Goal: Task Accomplishment & Management: Use online tool/utility

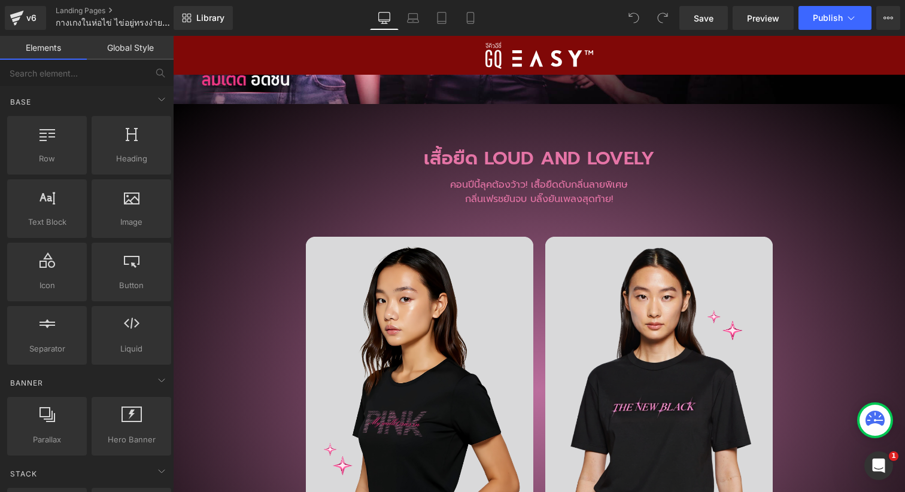
scroll to position [2490, 0]
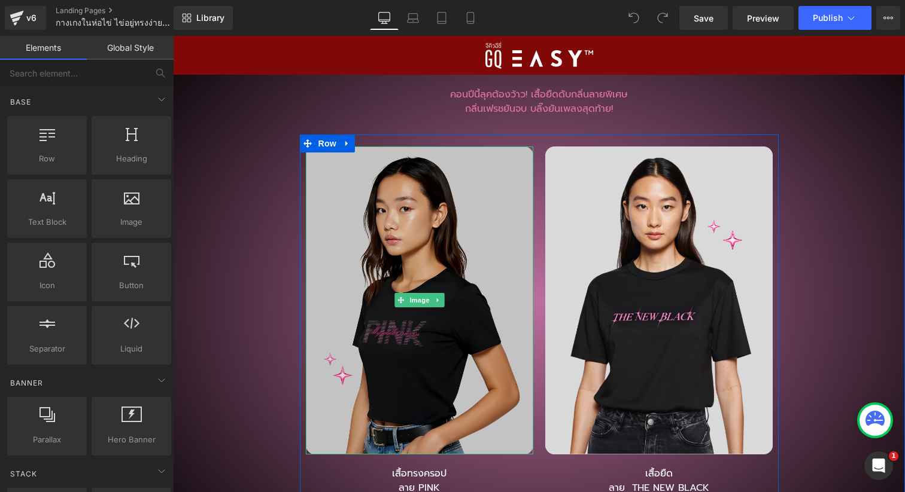
click at [503, 326] on img at bounding box center [419, 301] width 227 height 308
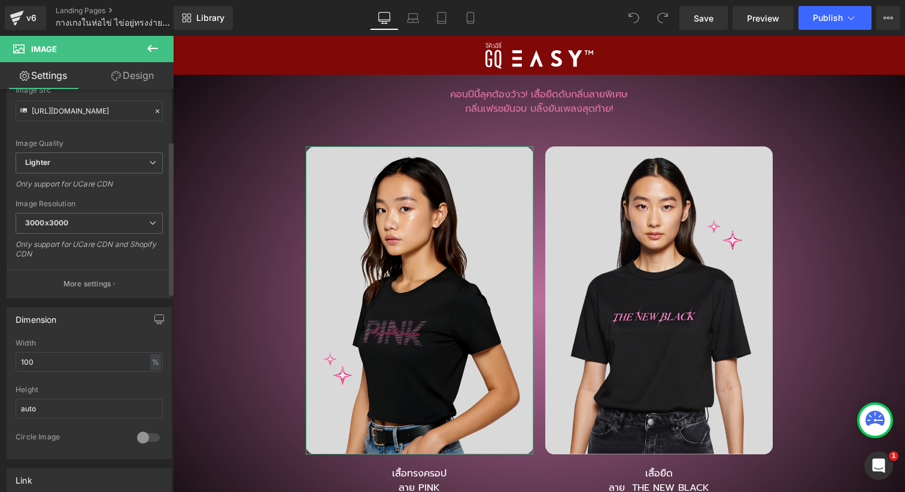
scroll to position [46, 0]
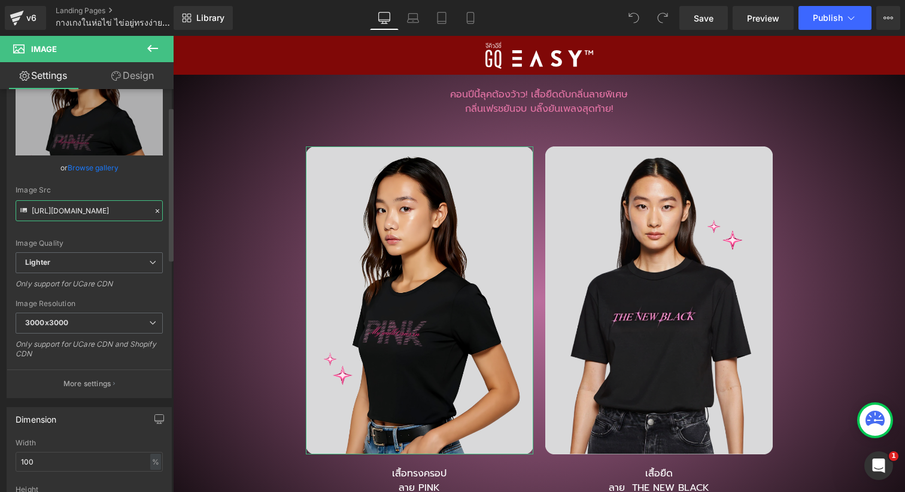
click at [137, 215] on input "[URL][DOMAIN_NAME]" at bounding box center [89, 210] width 147 height 21
type input "https://[DOMAIN_NAME]/p/GQ-EASY-%E0%B9%80%E0%B8%AA%E0%B8%B7%E0%B9%89%E0%B8%AD%E…"
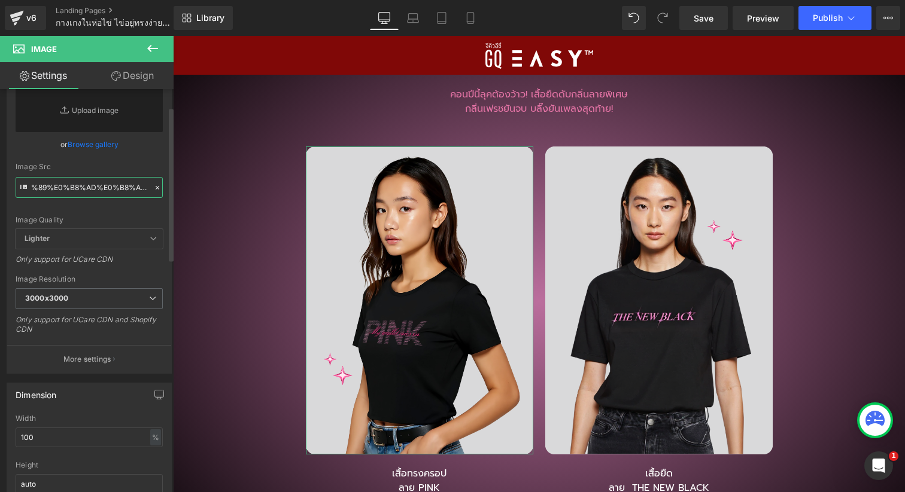
scroll to position [0, 0]
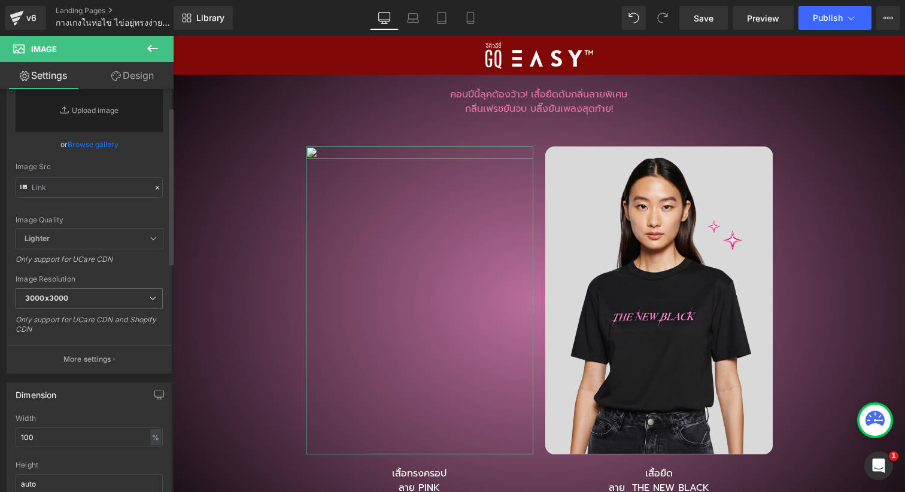
click at [142, 218] on div "Image Quality" at bounding box center [89, 220] width 147 height 8
click at [130, 213] on div "Image Quality Lighter Lightest Lighter Lighter Lightest Only support for UCare …" at bounding box center [89, 158] width 147 height 142
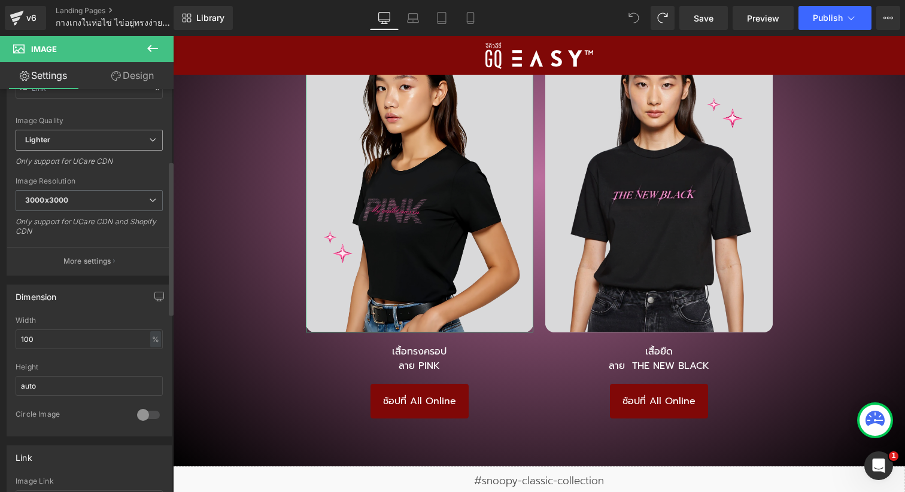
scroll to position [195, 0]
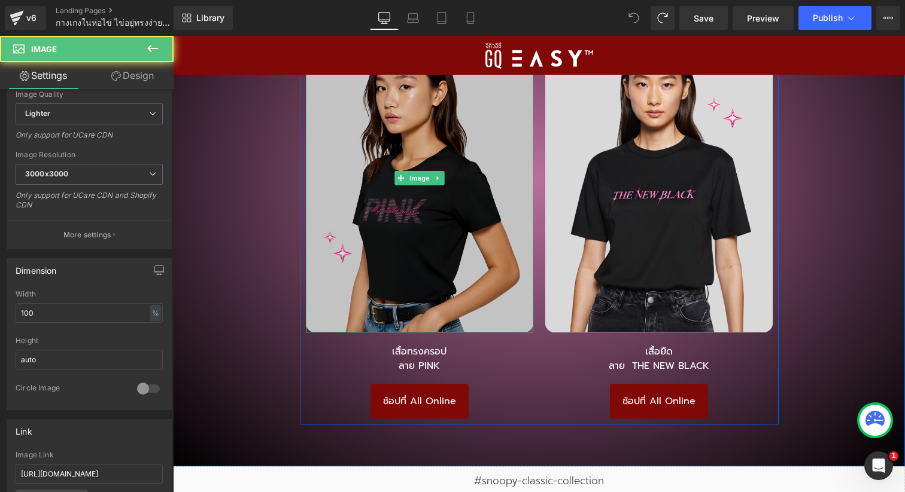
click at [391, 258] on img at bounding box center [419, 179] width 227 height 308
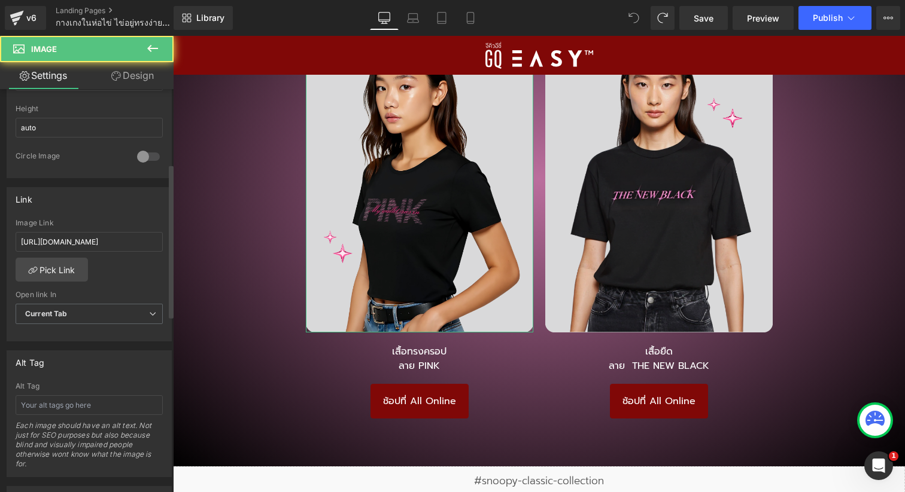
scroll to position [511, 0]
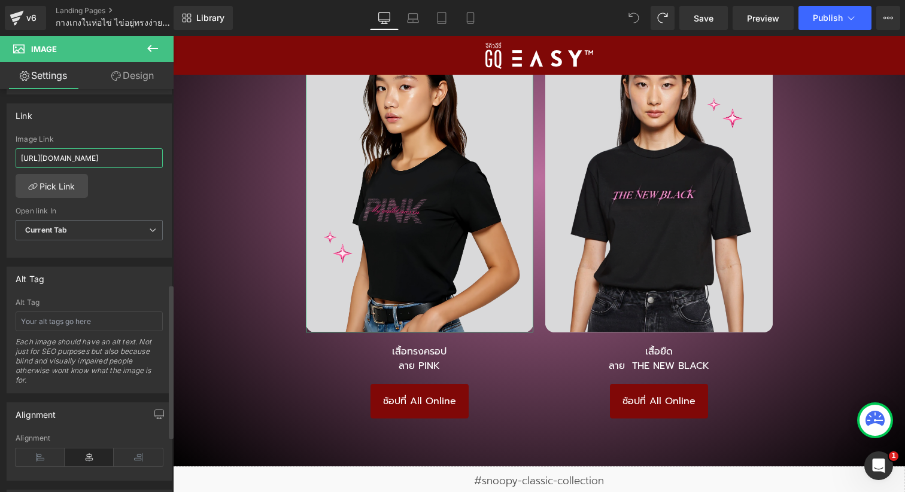
click at [113, 156] on input "[URL][DOMAIN_NAME]" at bounding box center [89, 158] width 147 height 20
type input "https://[DOMAIN_NAME]/p/GQ-EASY-%E0%B9%80%E0%B8%AA%E0%B8%B7%E0%B9%89%E0%B8%AD%E…"
click at [120, 184] on div "[URL][DOMAIN_NAME] Image Link https://[DOMAIN_NAME]/p/GQ-EASY-%E0%B9%80%E0%B8%A…" at bounding box center [89, 196] width 164 height 123
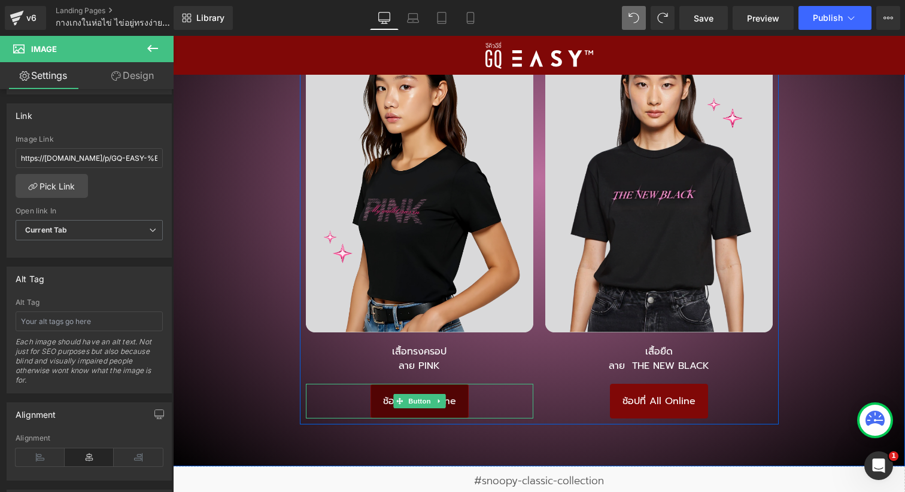
click at [458, 395] on link "ช้อปที่ All Online" at bounding box center [419, 401] width 98 height 35
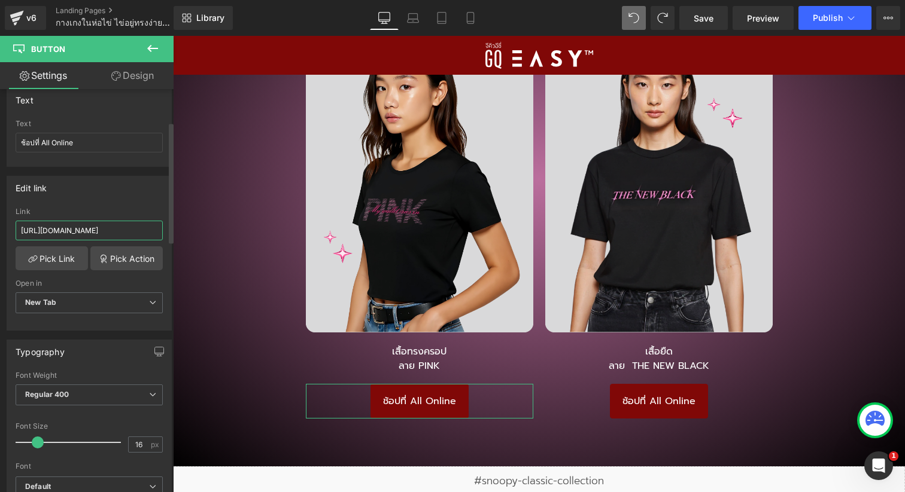
click at [106, 227] on input "[URL][DOMAIN_NAME]" at bounding box center [89, 231] width 147 height 20
type input "https://[DOMAIN_NAME]/p/GQ-EASY-%E0%B9%80%E0%B8%AA%E0%B8%B7%E0%B9%89%E0%B8%AD%E…"
click at [707, 20] on span "Save" at bounding box center [703, 18] width 20 height 13
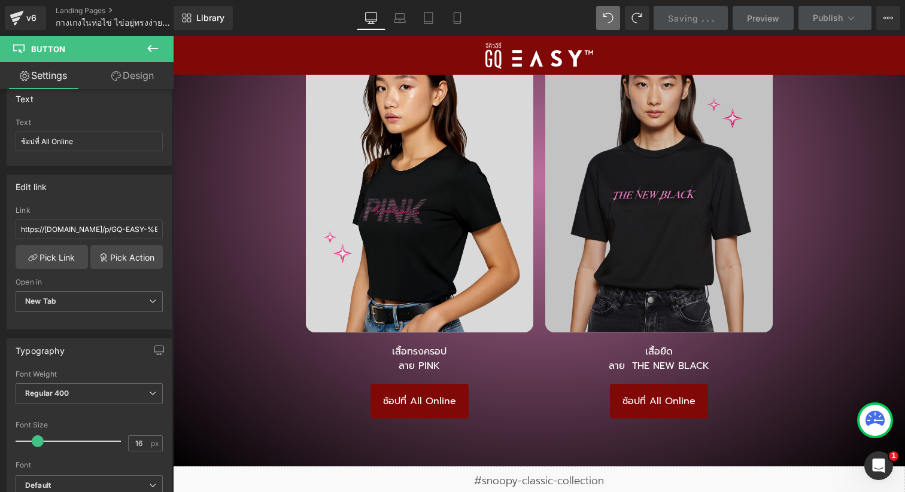
click at [619, 306] on img at bounding box center [658, 179] width 227 height 308
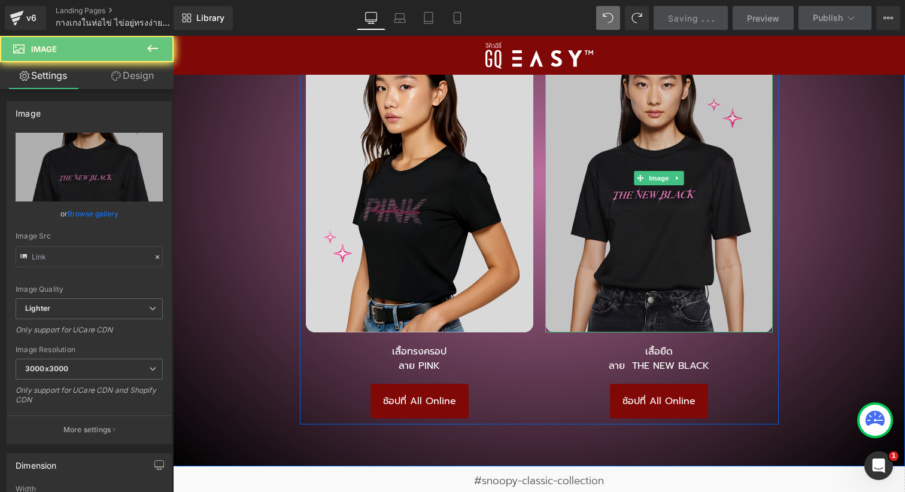
click at [627, 303] on img at bounding box center [658, 179] width 227 height 308
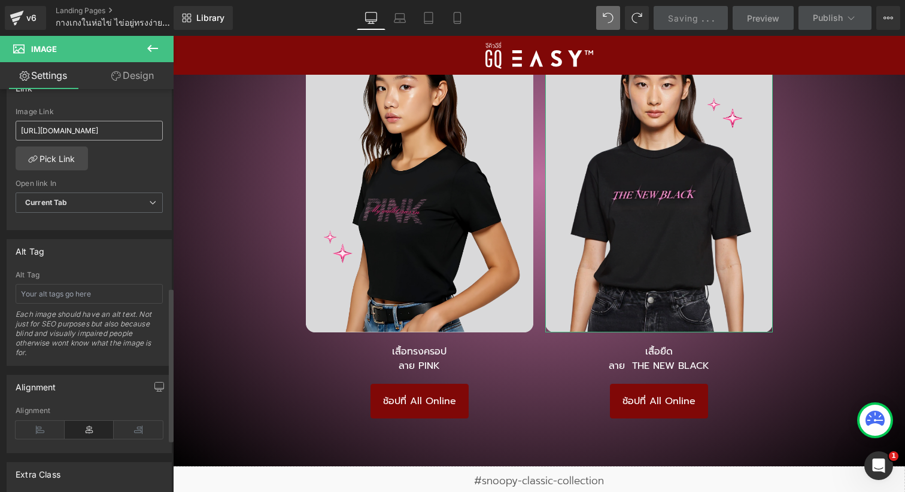
scroll to position [497, 0]
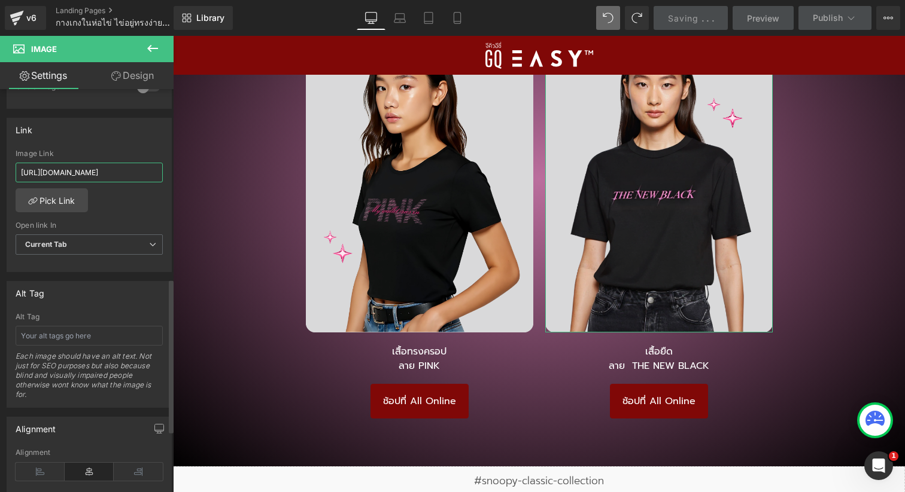
click at [139, 169] on input "[URL][DOMAIN_NAME]" at bounding box center [89, 173] width 147 height 20
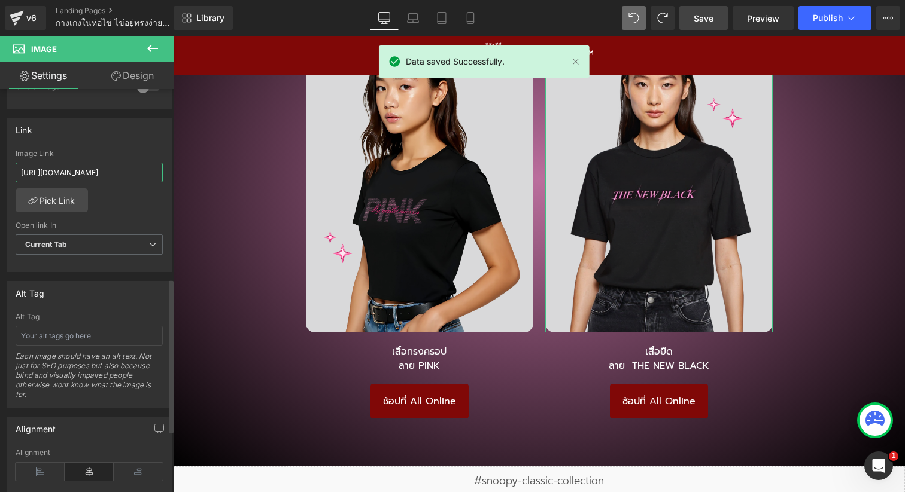
type input "[URL][DOMAIN_NAME]"
click at [138, 198] on div "[URL][DOMAIN_NAME] Image Link [URL][DOMAIN_NAME] Pick Link Current Tab New Tab …" at bounding box center [89, 211] width 164 height 123
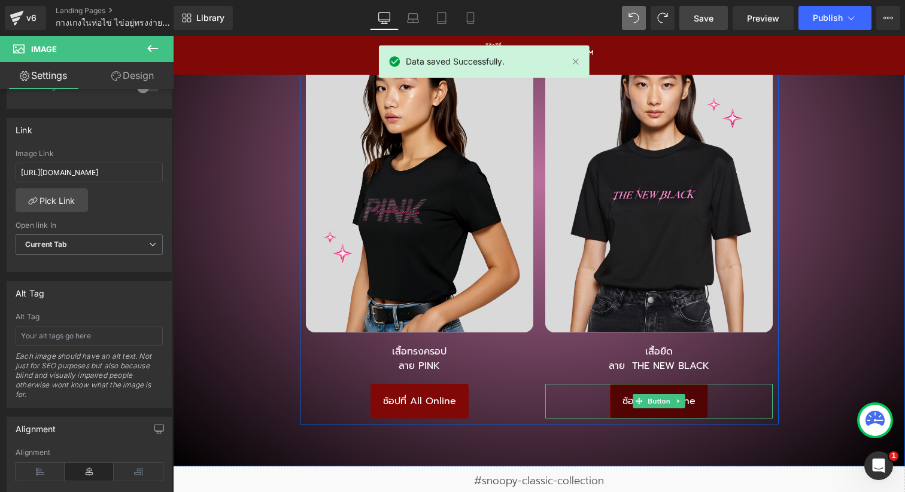
click at [622, 396] on span "ช้อปที่ All Online" at bounding box center [658, 401] width 73 height 12
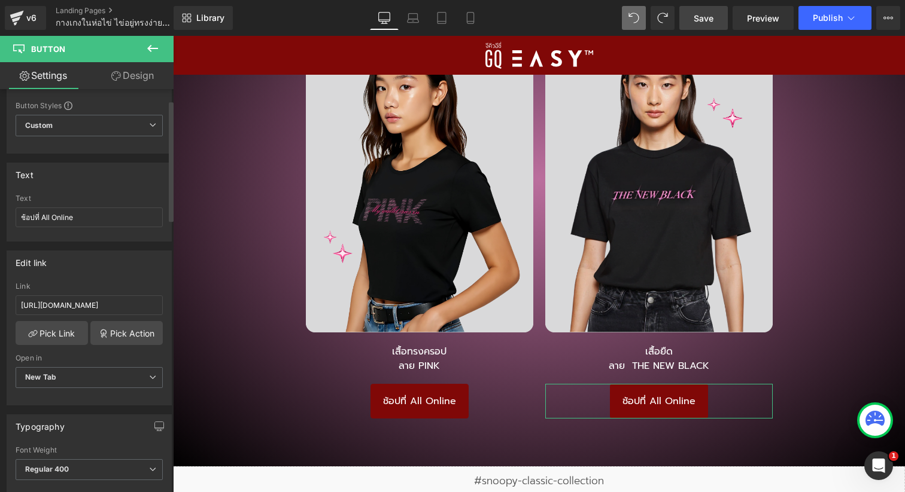
scroll to position [86, 0]
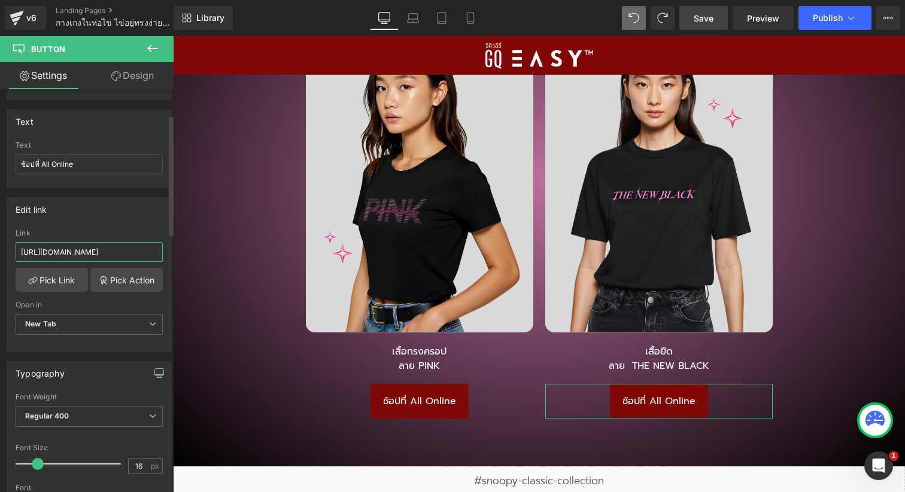
click at [117, 257] on input "[URL][DOMAIN_NAME]" at bounding box center [89, 252] width 147 height 20
type input "[URL][DOMAIN_NAME]"
click at [117, 230] on div "Link" at bounding box center [89, 233] width 147 height 8
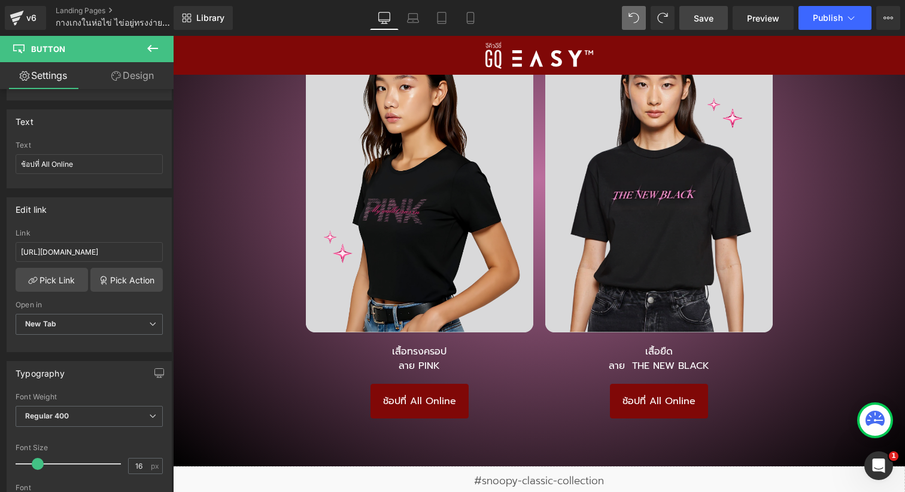
click at [709, 20] on span "Save" at bounding box center [703, 18] width 20 height 13
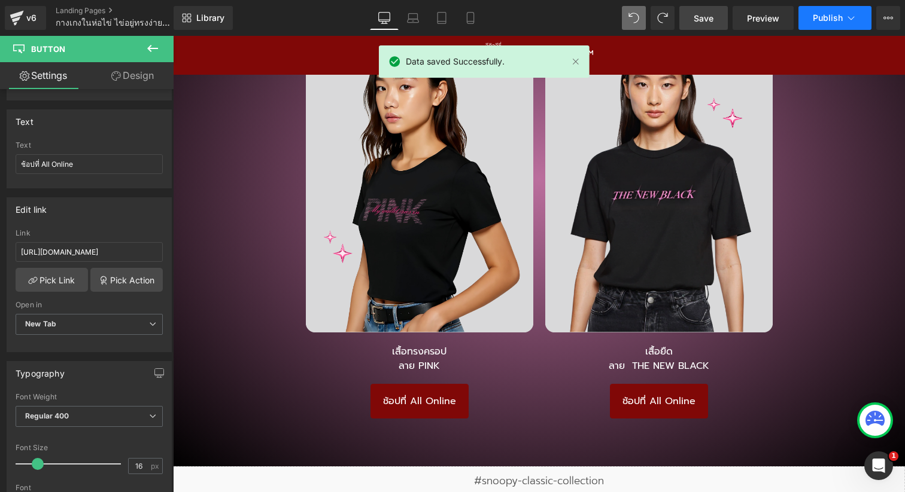
click at [838, 23] on button "Publish" at bounding box center [834, 18] width 73 height 24
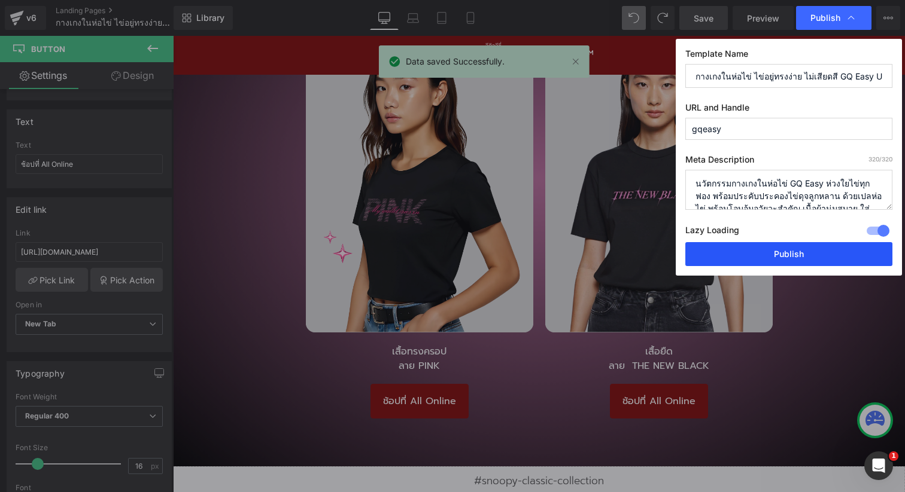
click at [768, 255] on button "Publish" at bounding box center [788, 254] width 207 height 24
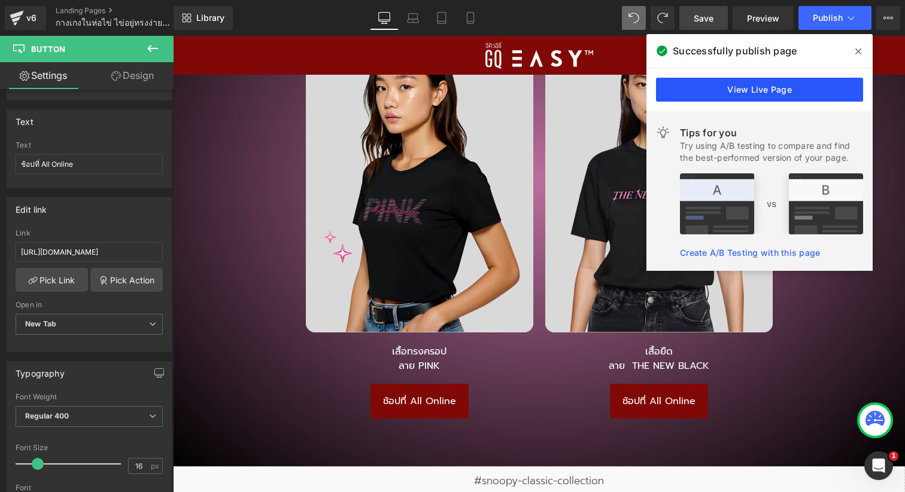
click at [702, 84] on link "View Live Page" at bounding box center [759, 90] width 207 height 24
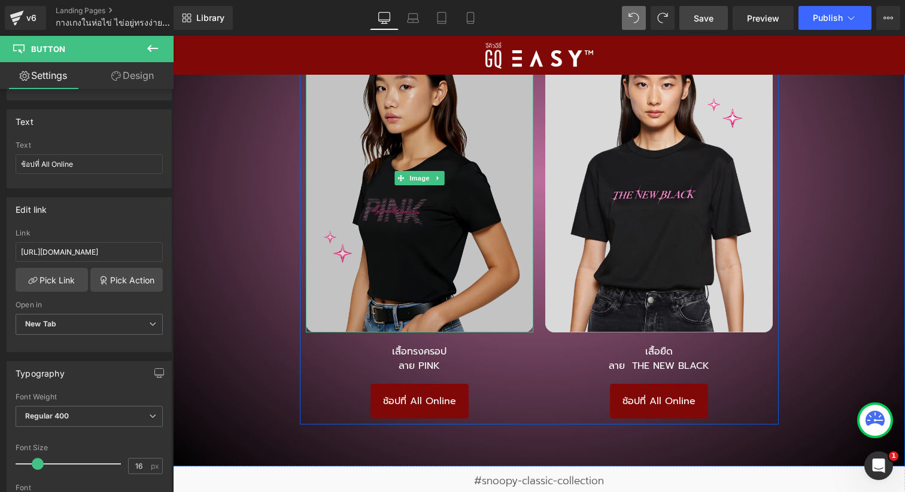
click at [434, 254] on img at bounding box center [419, 179] width 227 height 308
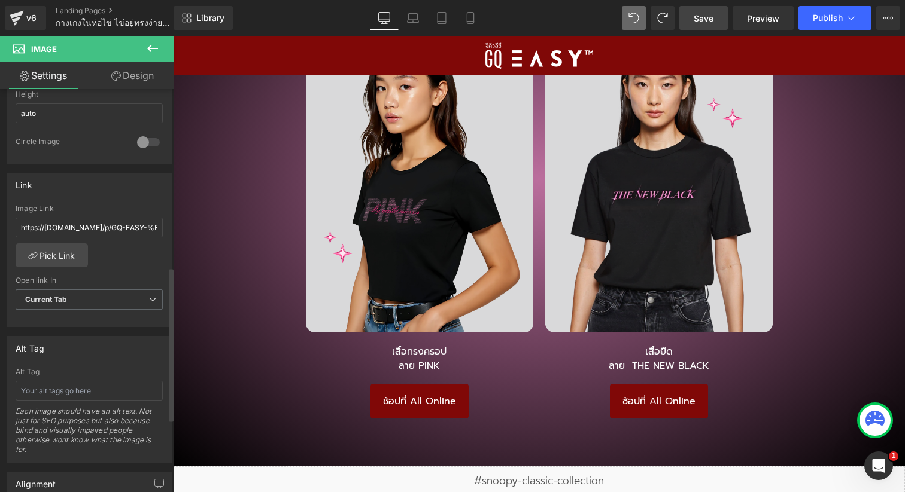
scroll to position [436, 0]
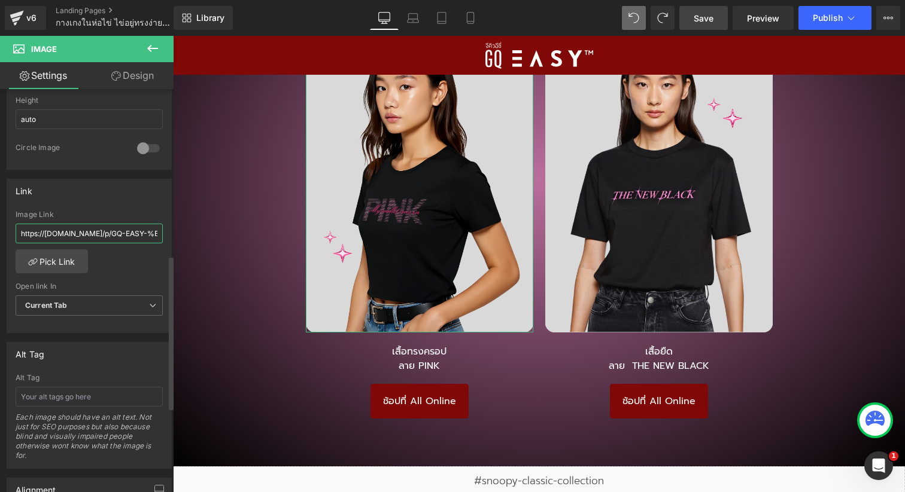
click at [132, 236] on input "https://[DOMAIN_NAME]/p/GQ-EASY-%E0%B9%80%E0%B8%AA%E0%B8%B7%E0%B9%89%E0%B8%AD%E…" at bounding box center [89, 234] width 147 height 20
type input "[URL][DOMAIN_NAME]"
click at [141, 257] on div "https://[DOMAIN_NAME]/p/GQ-EASY-%E0%B9%80%E0%B8%AA%E0%B8%B7%E0%B9%89%E0%B8%AD%E…" at bounding box center [89, 272] width 164 height 123
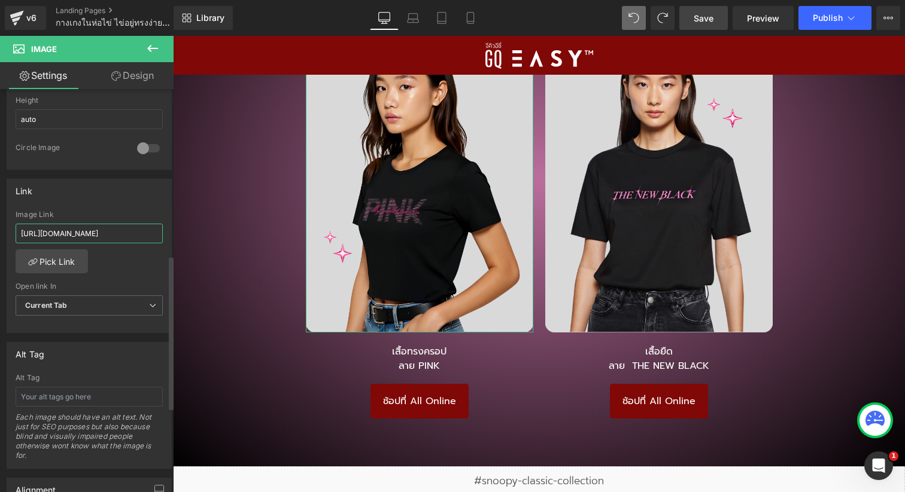
click at [141, 236] on input "[URL][DOMAIN_NAME]" at bounding box center [89, 234] width 147 height 20
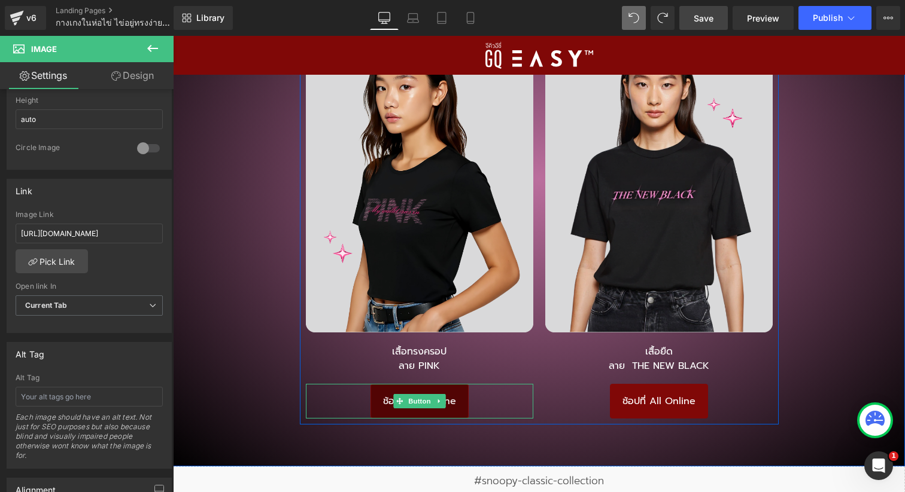
click at [448, 395] on span "ช้อปที่ All Online" at bounding box center [419, 401] width 73 height 12
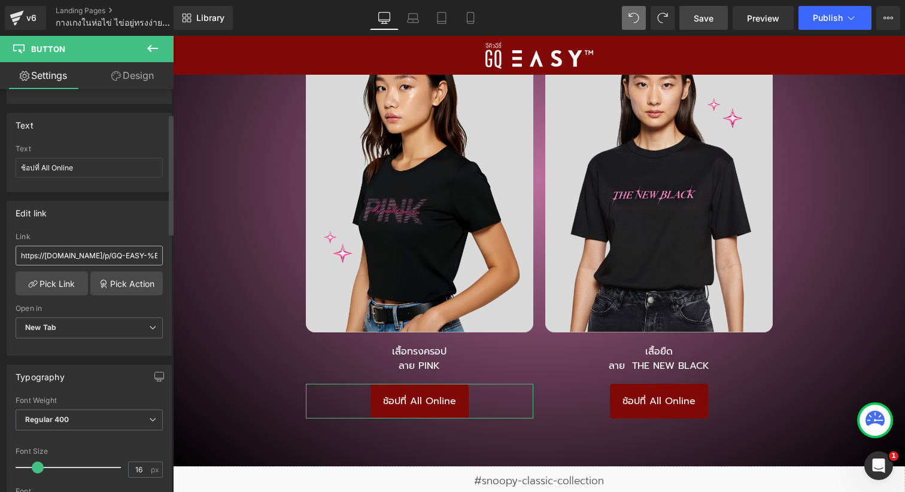
click at [117, 256] on input "https://[DOMAIN_NAME]/p/GQ-EASY-%E0%B9%80%E0%B8%AA%E0%B8%B7%E0%B9%89%E0%B8%AD%E…" at bounding box center [89, 256] width 147 height 20
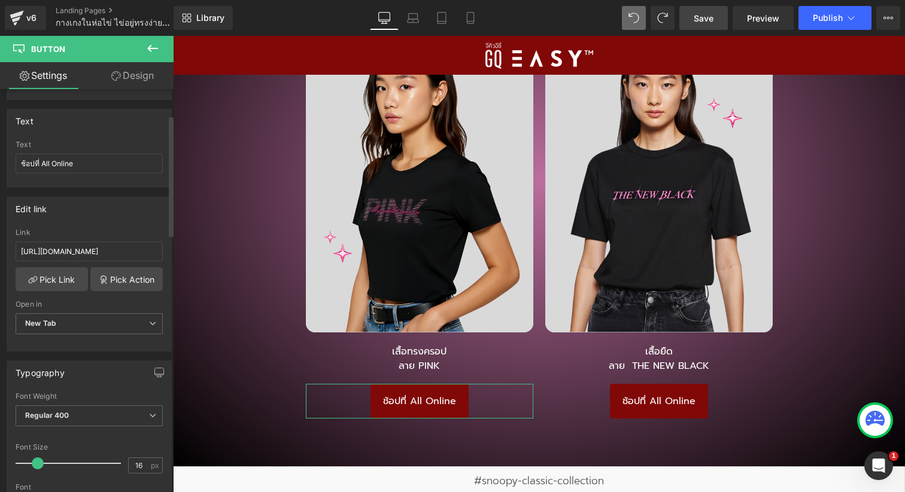
type input "[URL][DOMAIN_NAME]"
click at [156, 218] on div "Edit link" at bounding box center [89, 208] width 164 height 23
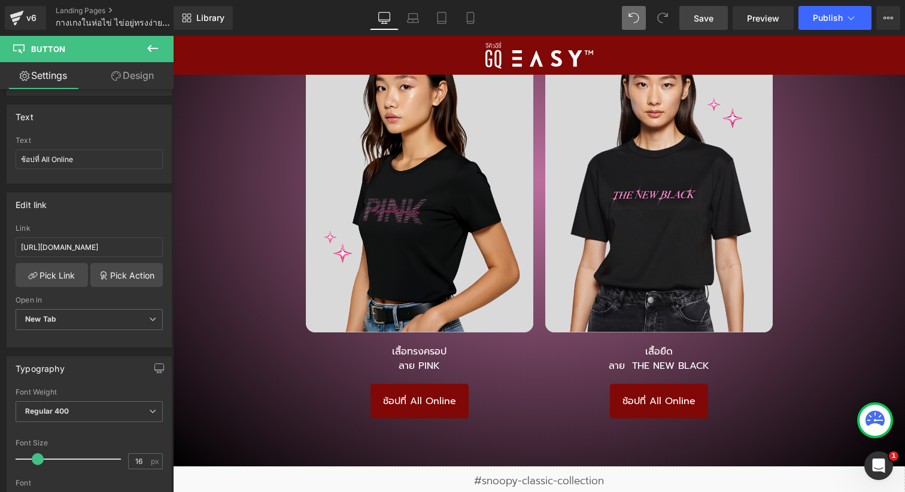
click at [701, 16] on span "Save" at bounding box center [703, 18] width 20 height 13
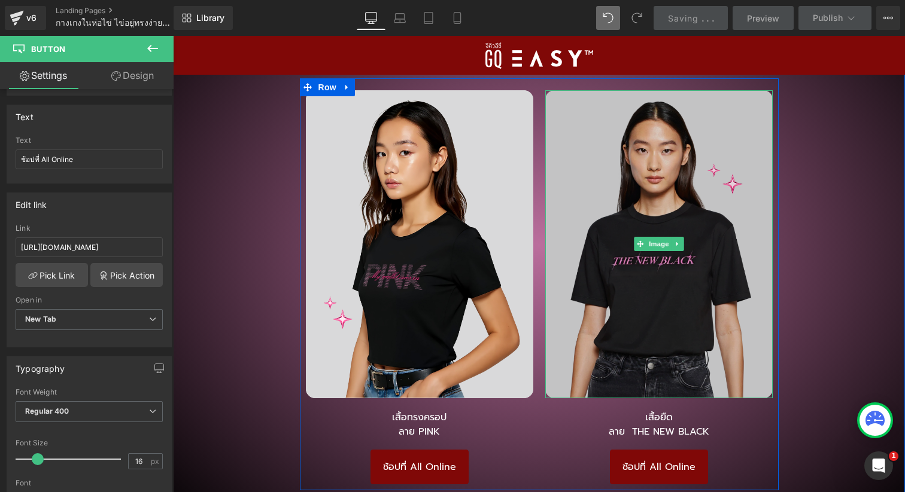
scroll to position [2546, 0]
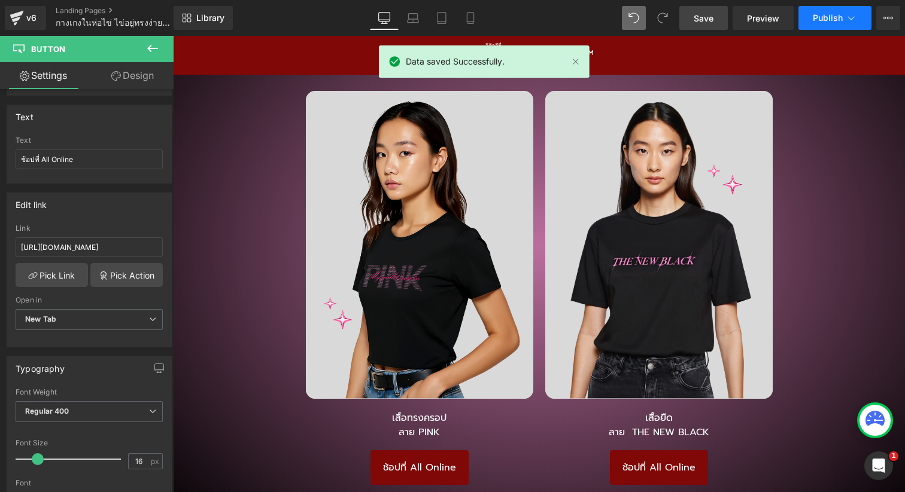
click at [839, 13] on span "Publish" at bounding box center [827, 18] width 30 height 10
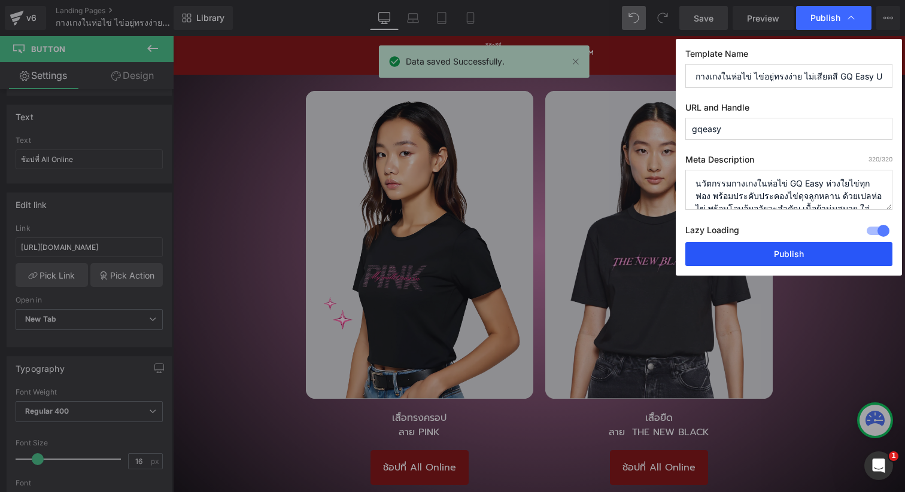
drag, startPoint x: 783, startPoint y: 264, endPoint x: 163, endPoint y: 23, distance: 665.4
click at [783, 264] on button "Publish" at bounding box center [788, 254] width 207 height 24
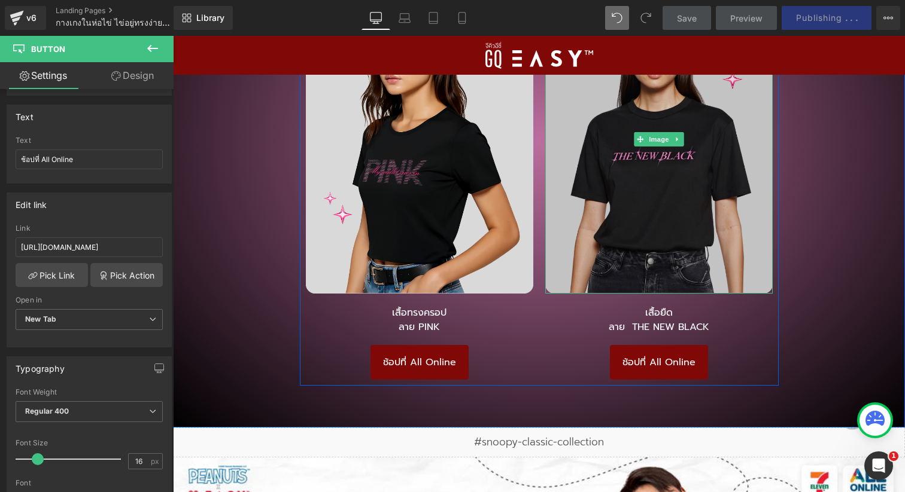
scroll to position [2735, 0]
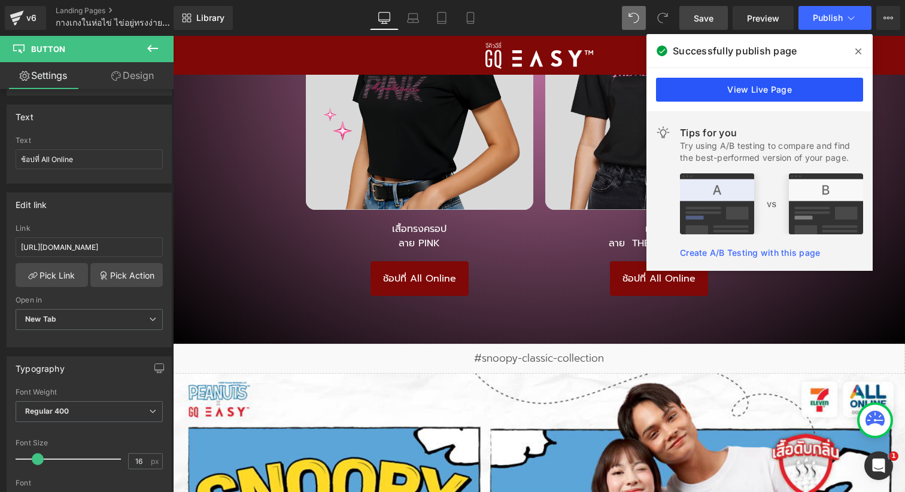
click at [668, 88] on link "View Live Page" at bounding box center [759, 90] width 207 height 24
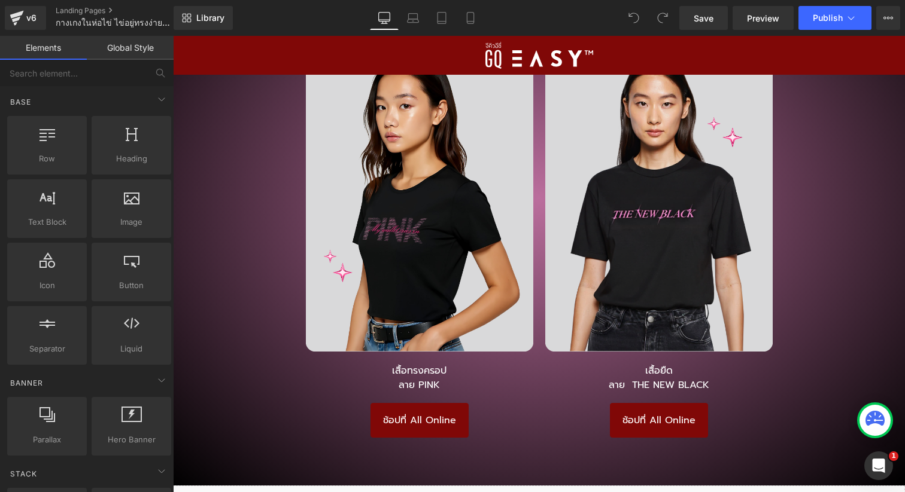
scroll to position [2603, 0]
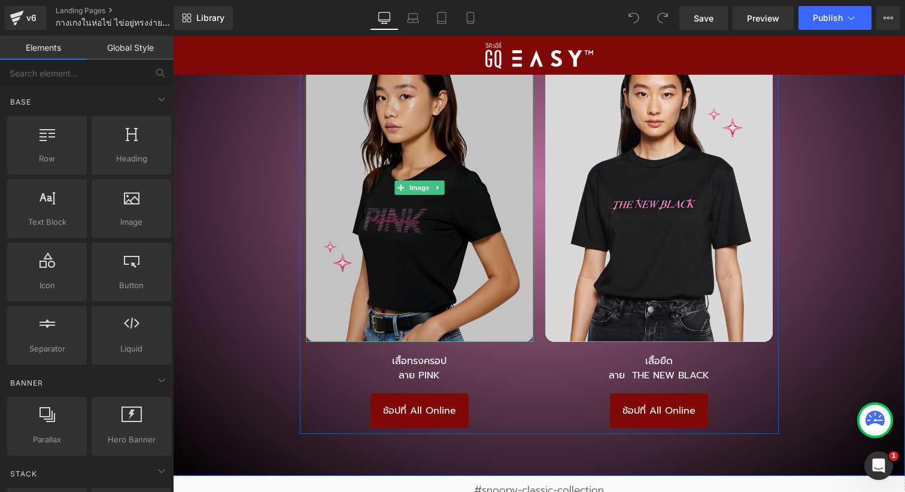
click at [417, 260] on img at bounding box center [419, 188] width 227 height 308
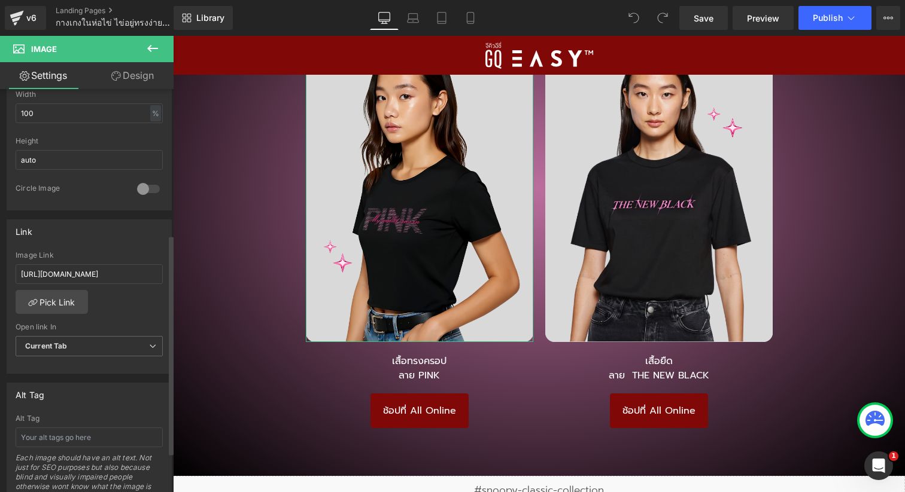
scroll to position [403, 0]
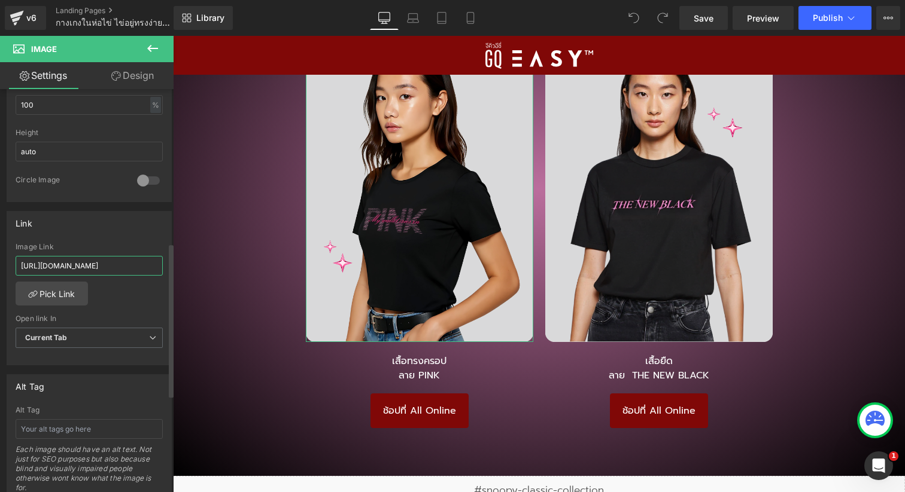
click at [139, 270] on input "[URL][DOMAIN_NAME]" at bounding box center [89, 266] width 147 height 20
paste input "p/GQ-EASY-%E0%B9%80%E0%B8%AA%E0%B8%B7%E0%B9%89%E0%B8%AD%E0%B8%A2%E0%B8%B7%E0%B8…"
type input "https://www.allonline.7eleven.co.th/p/GQ-EASY-%E0%B9%80%E0%B8%AA%E0%B8%B7%E0%B9…"
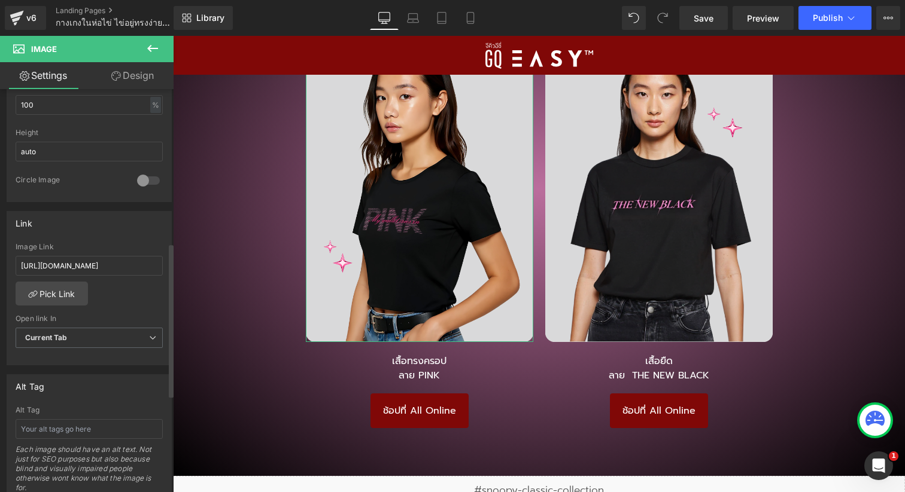
click at [138, 295] on div "https://www.allonline.7eleven.co.th/404-error/ Image Link https://www.allonline…" at bounding box center [89, 304] width 164 height 123
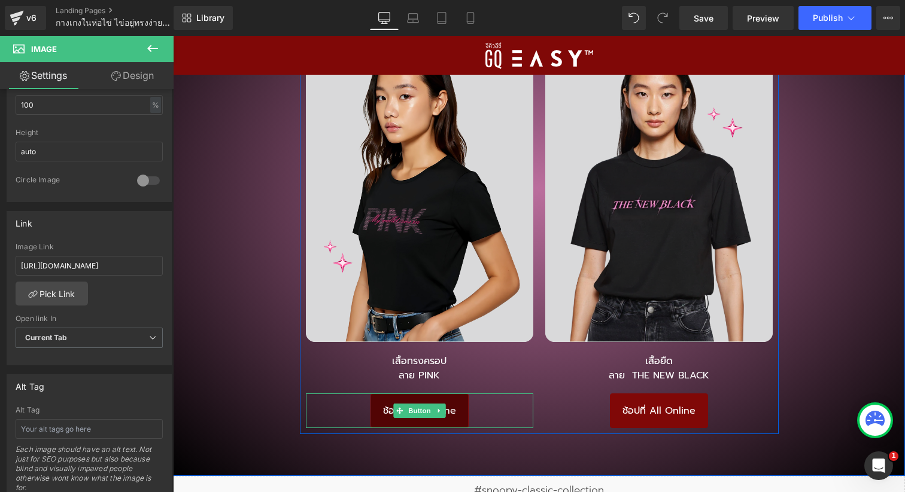
click at [397, 399] on link "ช้อปที่ All Online" at bounding box center [419, 411] width 98 height 35
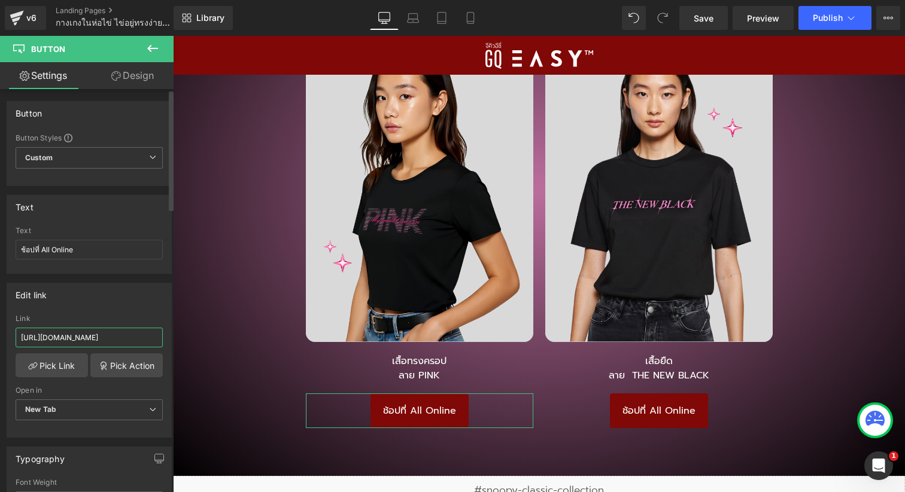
click at [110, 336] on input "[URL][DOMAIN_NAME]" at bounding box center [89, 338] width 147 height 20
type input "https://www.allonline.7eleven.co.th/p/GQ-EASY-%E0%B9%80%E0%B8%AA%E0%B8%B7%E0%B9…"
click at [709, 20] on span "Save" at bounding box center [703, 18] width 20 height 13
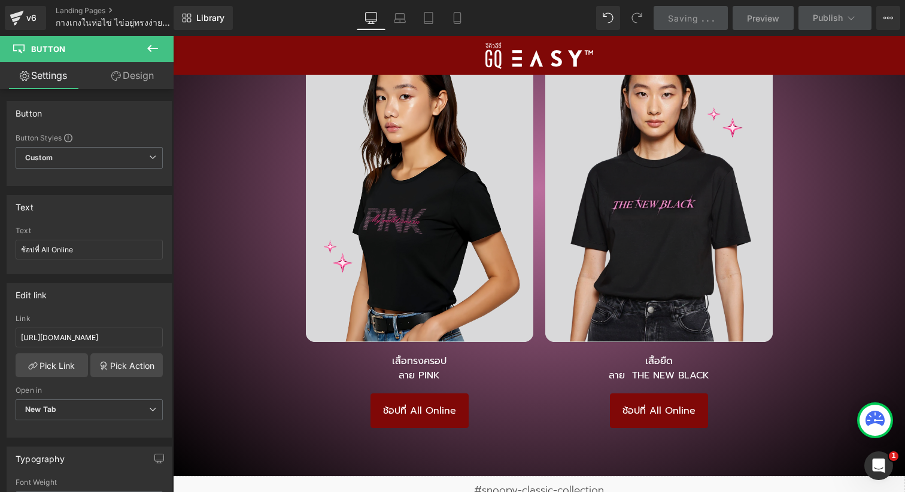
click at [649, 176] on img at bounding box center [658, 188] width 227 height 308
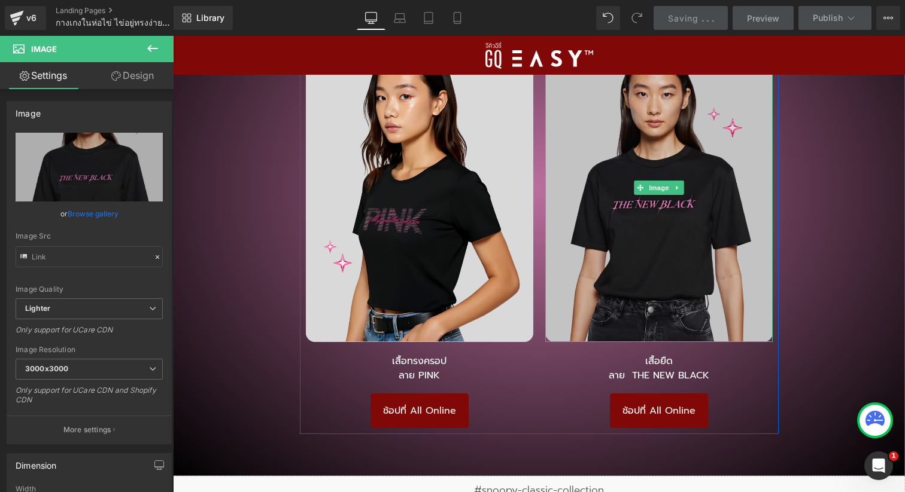
click at [685, 239] on img at bounding box center [658, 188] width 227 height 308
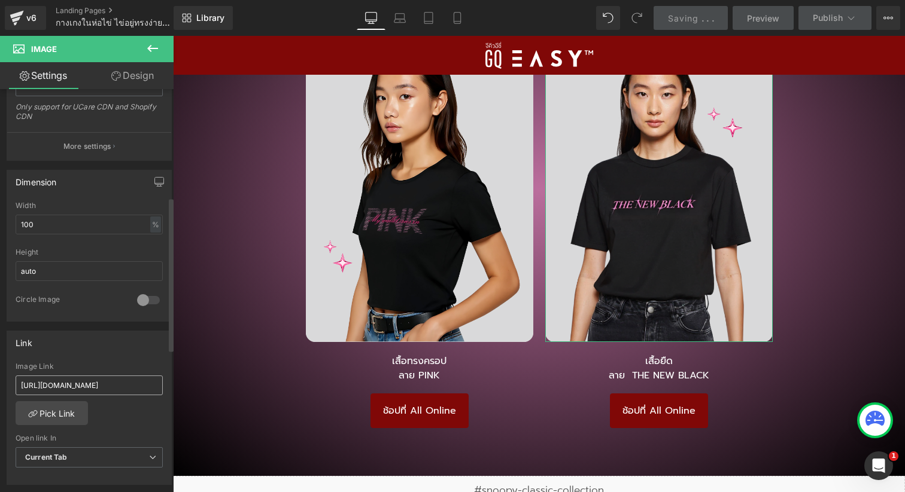
scroll to position [286, 0]
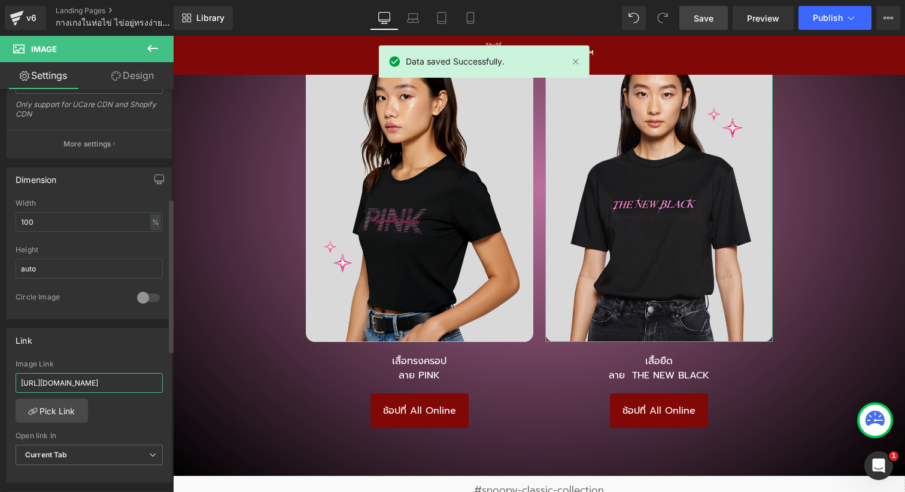
click at [116, 382] on input "[URL][DOMAIN_NAME]" at bounding box center [89, 383] width 147 height 20
paste input "p/GQ-EASY-%E0%B9%80%E0%B8%AA%E0%B8%B7%E0%B9%89%E0%B8%AD%E0%B8%A2%E0%B8%B7%E0%B8…"
type input "https://www.allonline.7eleven.co.th/p/GQ-EASY-%E0%B9%80%E0%B8%AA%E0%B8%B7%E0%B9…"
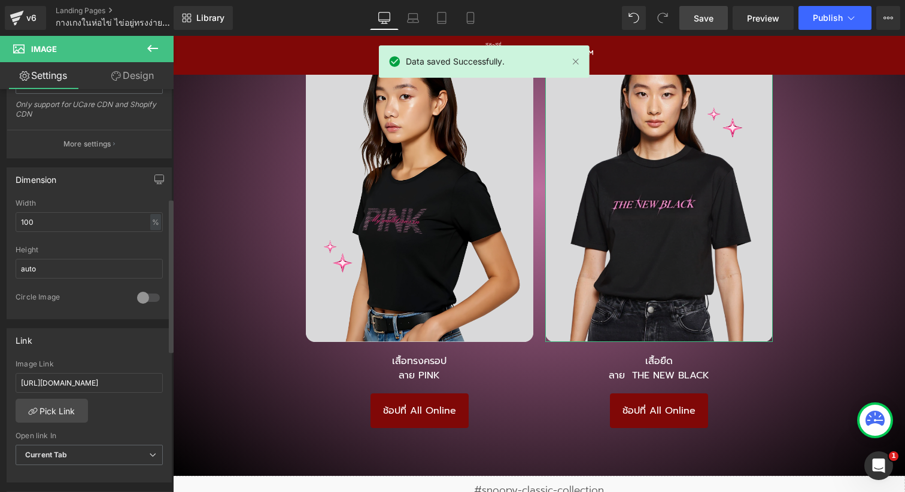
click at [126, 348] on div "Link" at bounding box center [89, 340] width 164 height 23
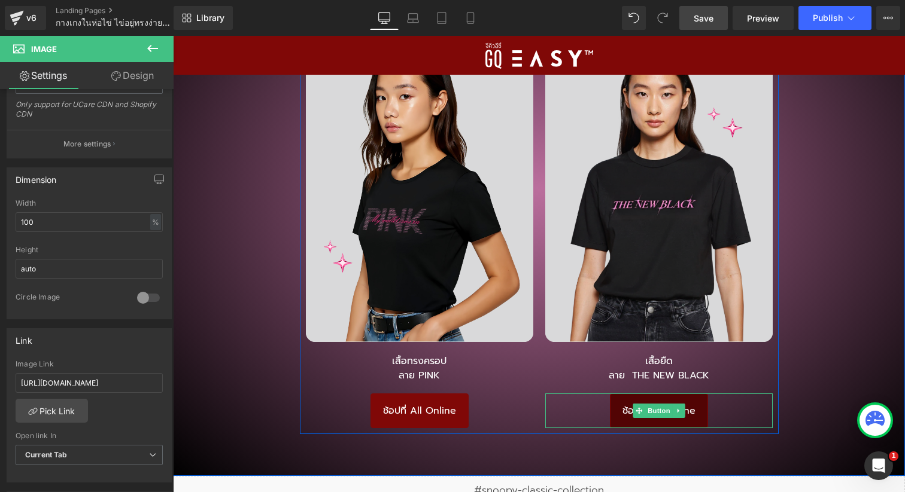
click at [662, 419] on link "ช้อปที่ All Online" at bounding box center [659, 411] width 98 height 35
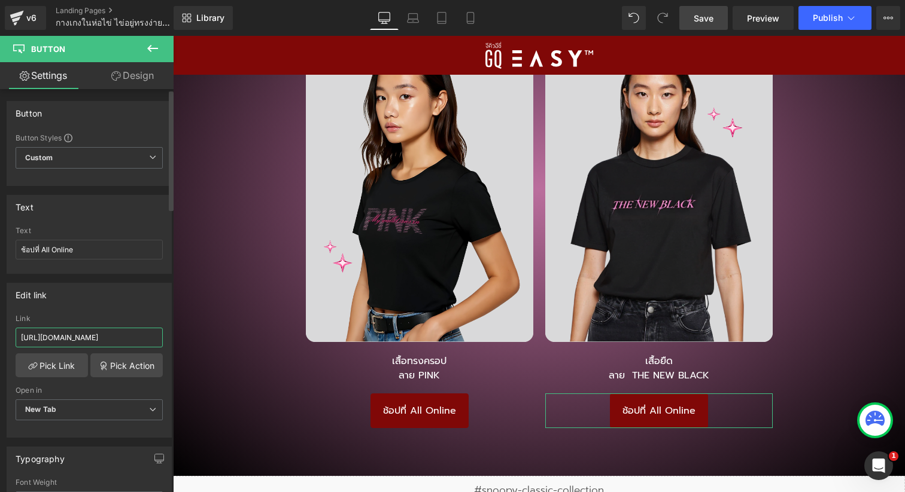
click at [81, 339] on input "[URL][DOMAIN_NAME]" at bounding box center [89, 338] width 147 height 20
paste input "p/GQ-EASY-%E0%B9%80%E0%B8%AA%E0%B8%B7%E0%B9%89%E0%B8%AD%E0%B8%A2%E0%B8%B7%E0%B8…"
type input "https://www.allonline.7eleven.co.th/p/GQ-EASY-%E0%B9%80%E0%B8%AA%E0%B8%B7%E0%B9…"
click at [105, 302] on div "Edit link" at bounding box center [89, 295] width 164 height 23
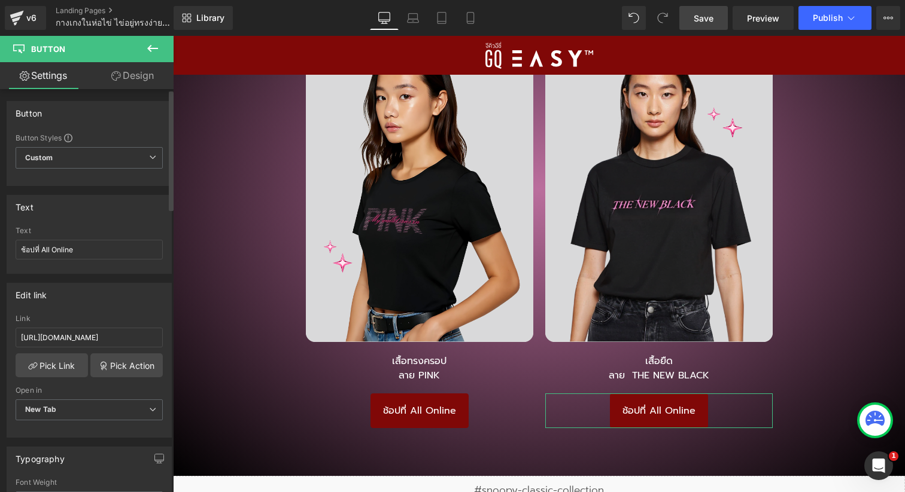
scroll to position [0, 0]
click at [702, 17] on span "Save" at bounding box center [703, 18] width 20 height 13
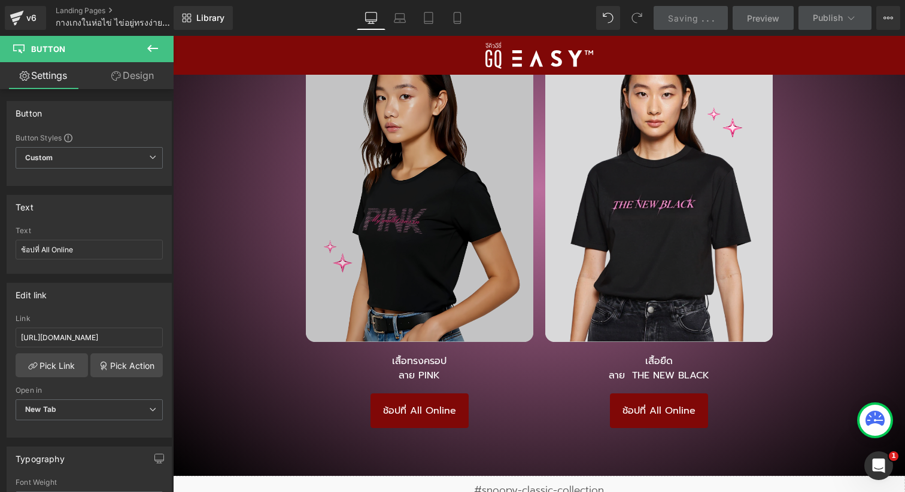
scroll to position [1938, 0]
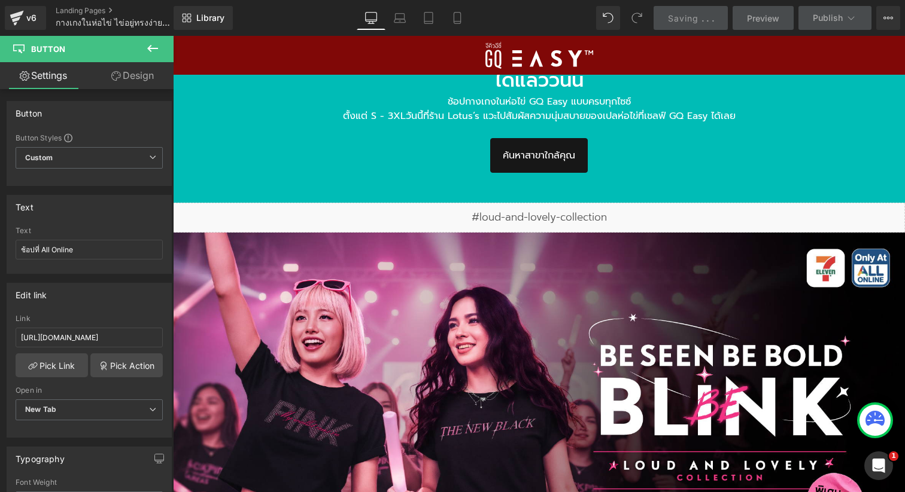
click at [526, 214] on div "Liquid" at bounding box center [539, 218] width 732 height 30
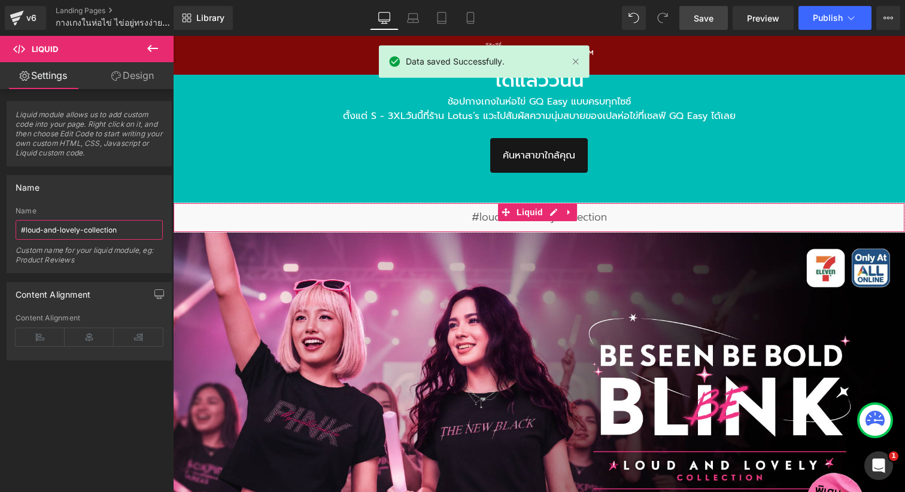
drag, startPoint x: 129, startPoint y: 229, endPoint x: 17, endPoint y: 233, distance: 112.6
click at [17, 233] on input "#loud-and-lovely-collection" at bounding box center [89, 230] width 147 height 20
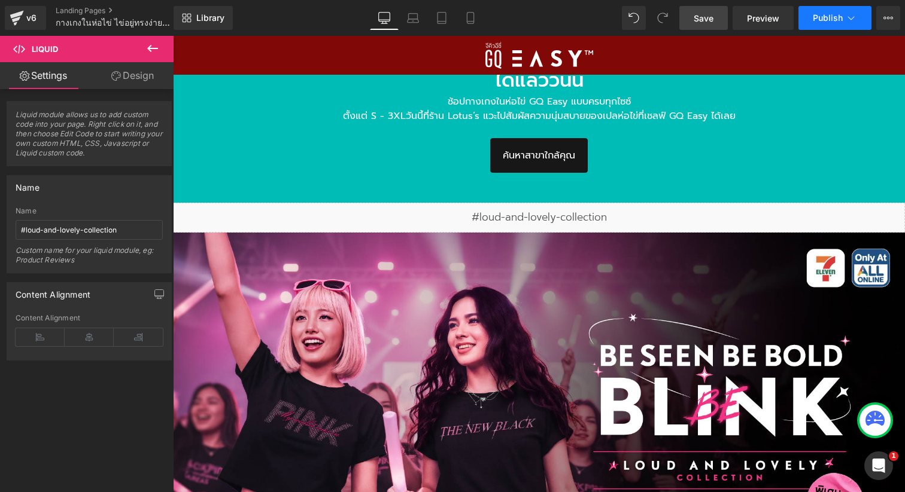
click at [814, 17] on span "Publish" at bounding box center [827, 18] width 30 height 10
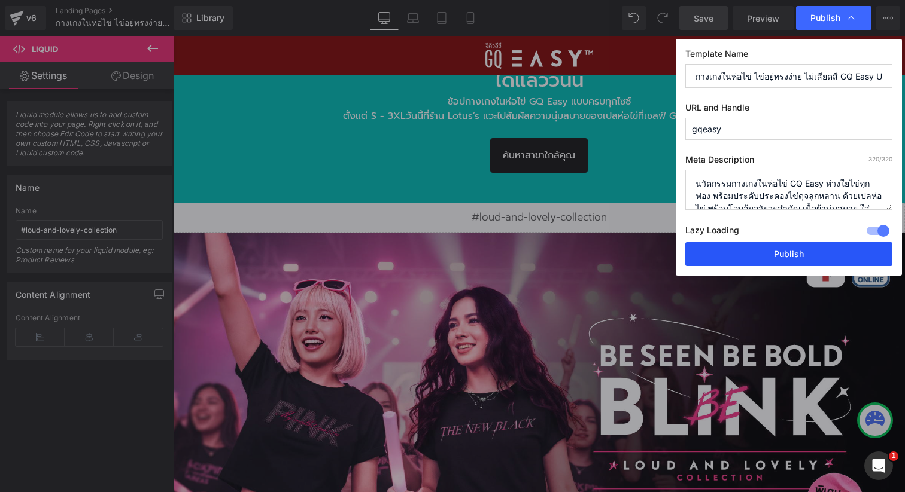
click at [785, 254] on button "Publish" at bounding box center [788, 254] width 207 height 24
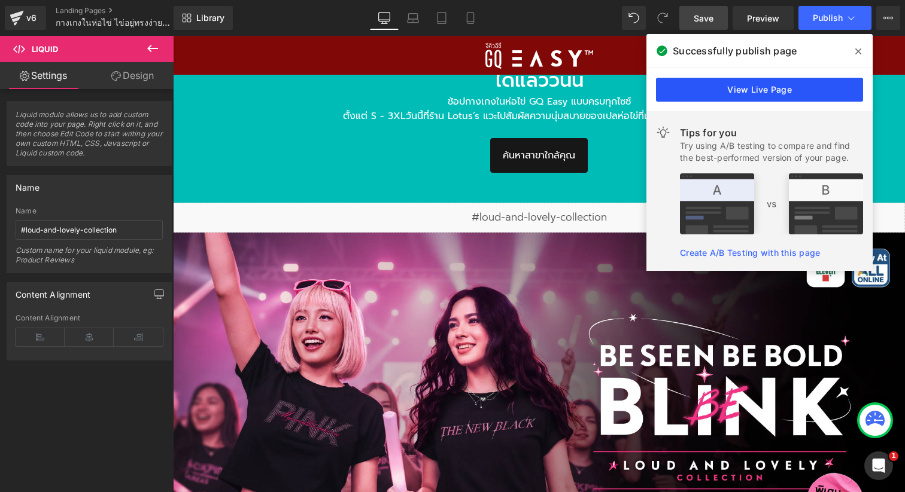
click at [743, 90] on link "View Live Page" at bounding box center [759, 90] width 207 height 24
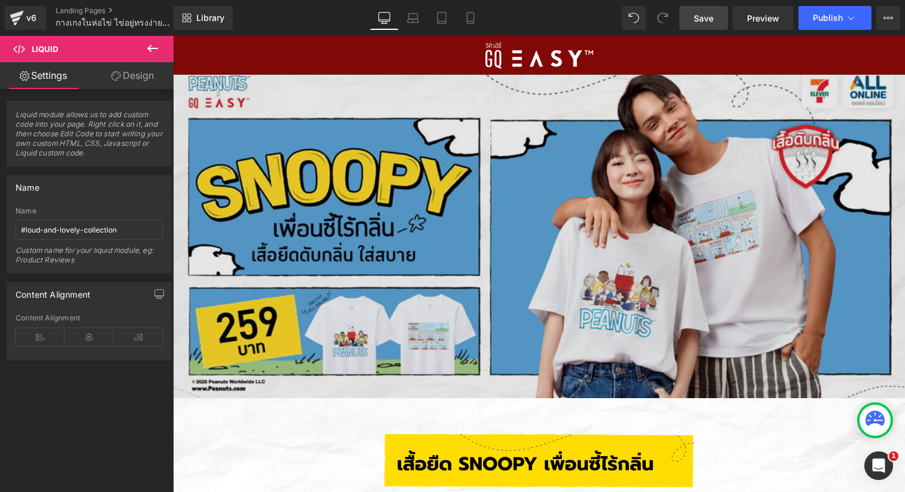
scroll to position [3183, 0]
